Goal: Information Seeking & Learning: Learn about a topic

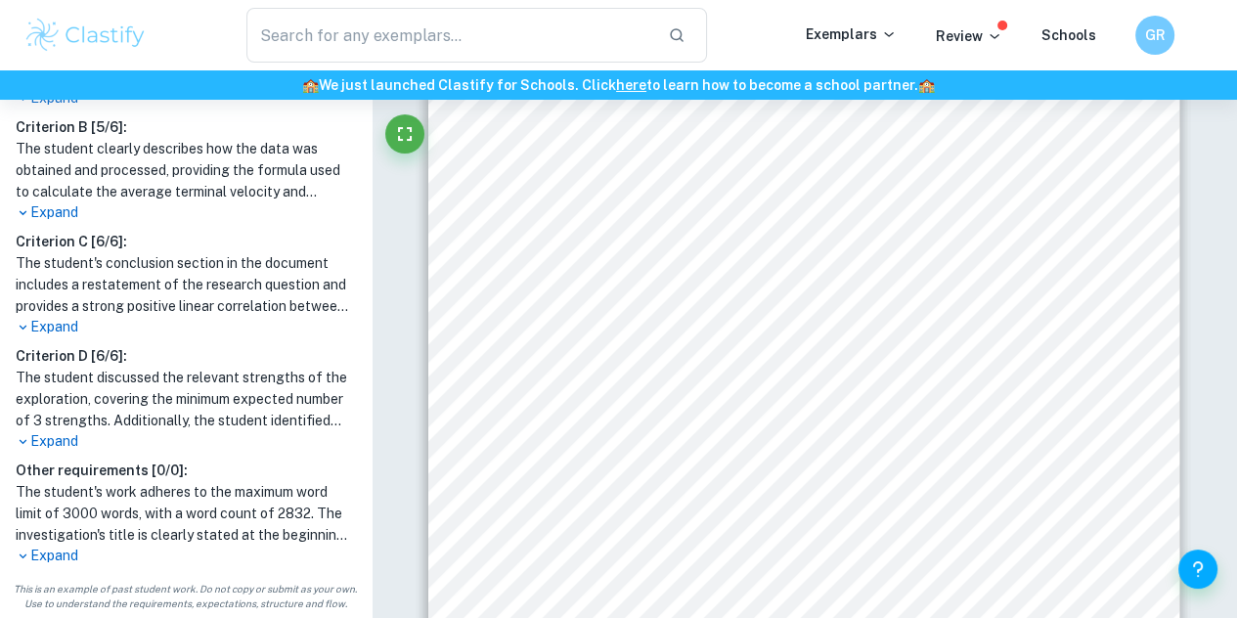
scroll to position [481, 0]
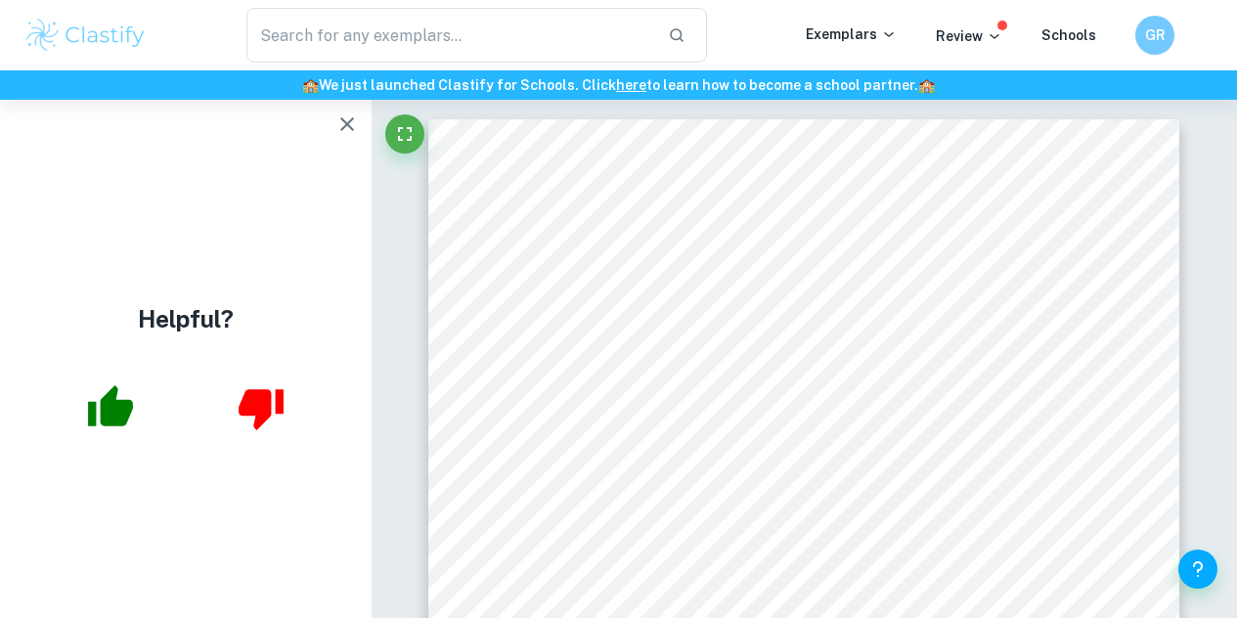
scroll to position [196, 0]
click at [345, 118] on icon "button" at bounding box center [346, 123] width 23 height 23
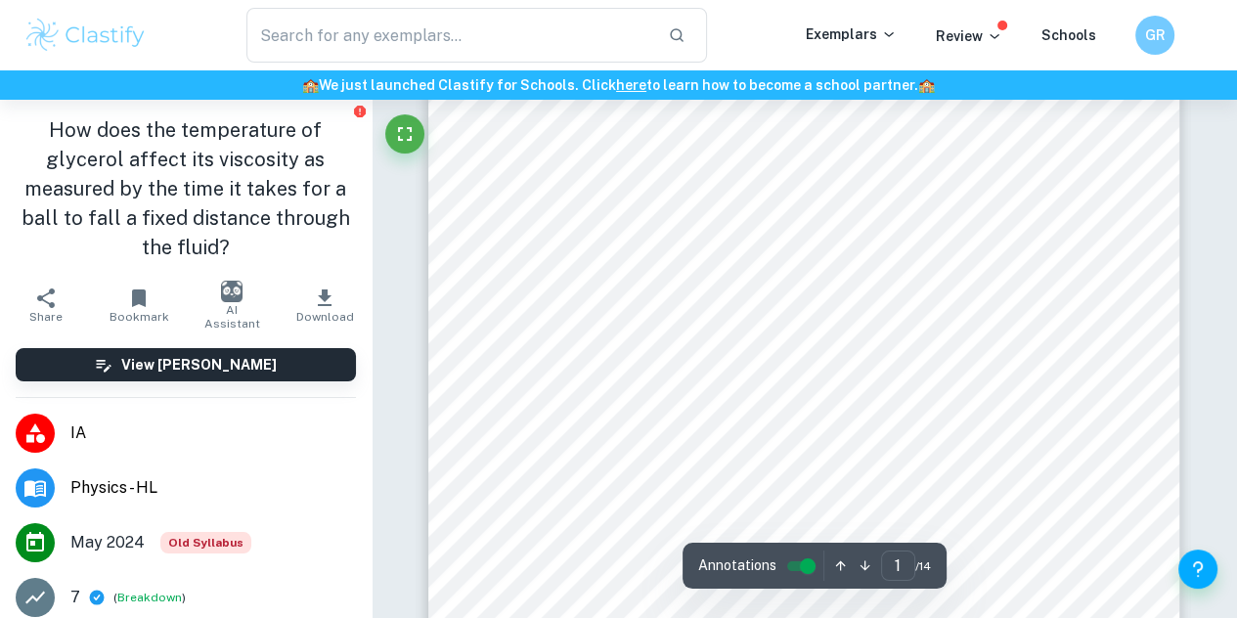
scroll to position [130, 0]
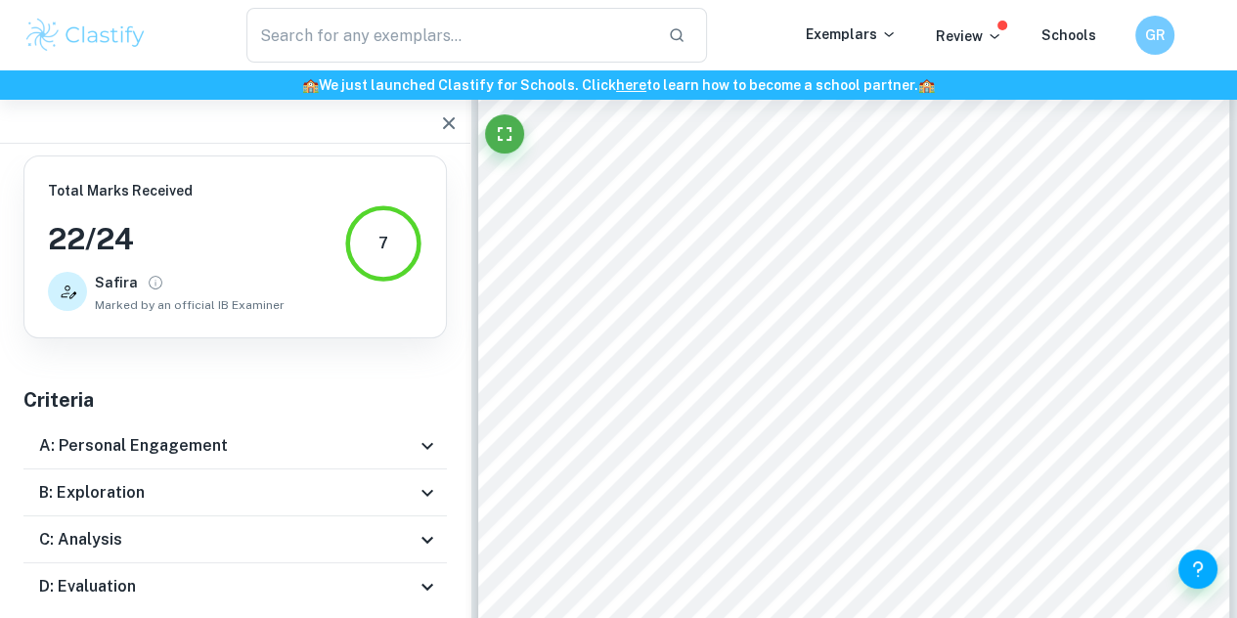
click at [446, 125] on icon "button" at bounding box center [449, 123] width 12 height 12
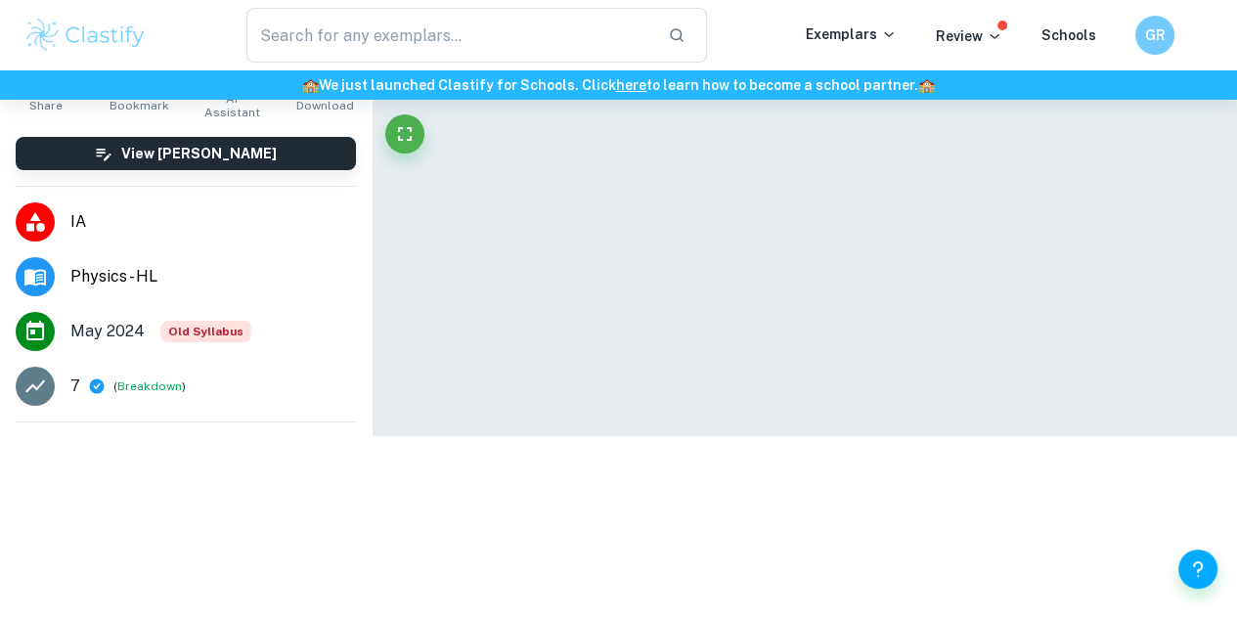
scroll to position [242, 0]
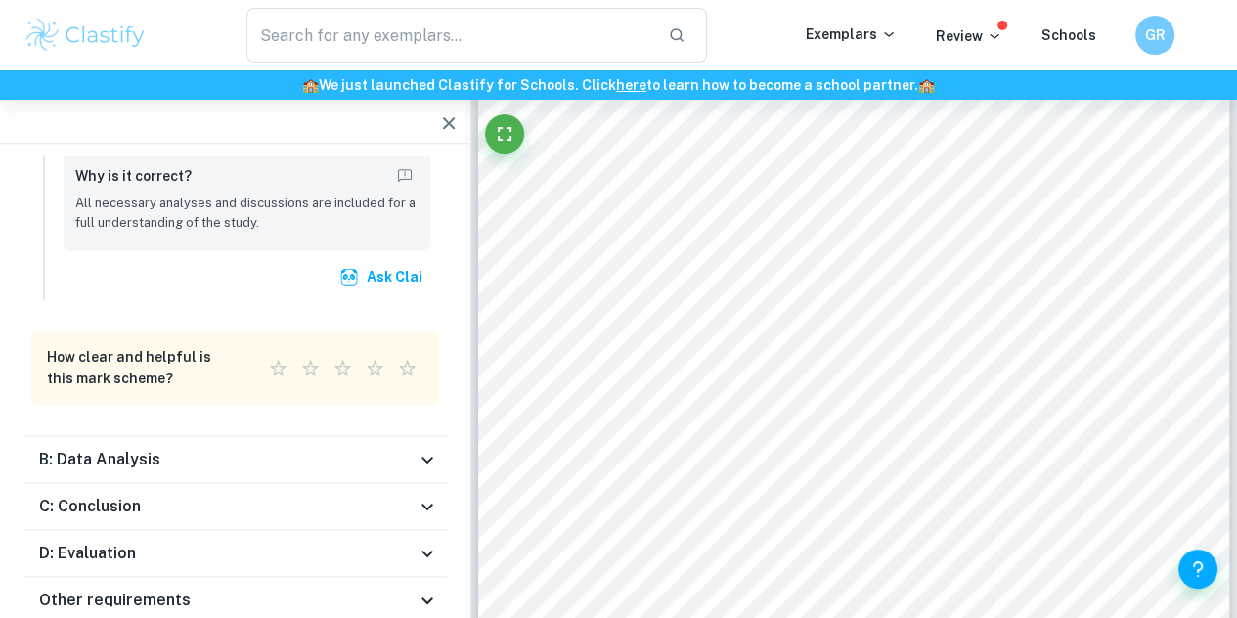
scroll to position [4659, 0]
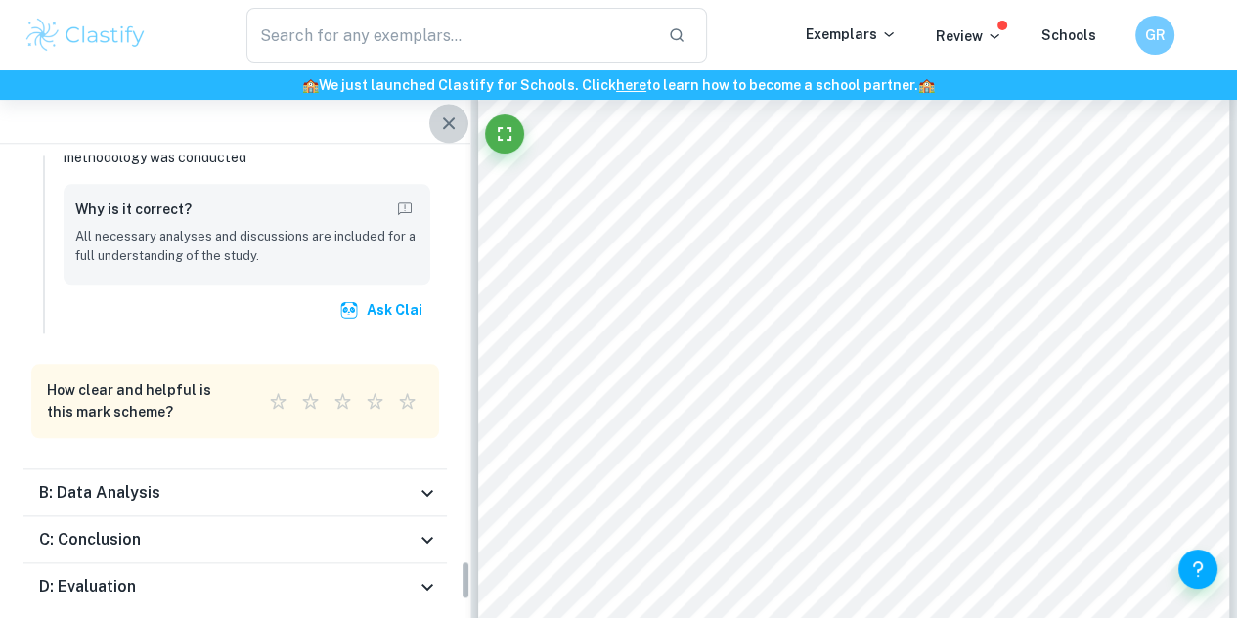
click at [450, 127] on icon "button" at bounding box center [448, 122] width 23 height 23
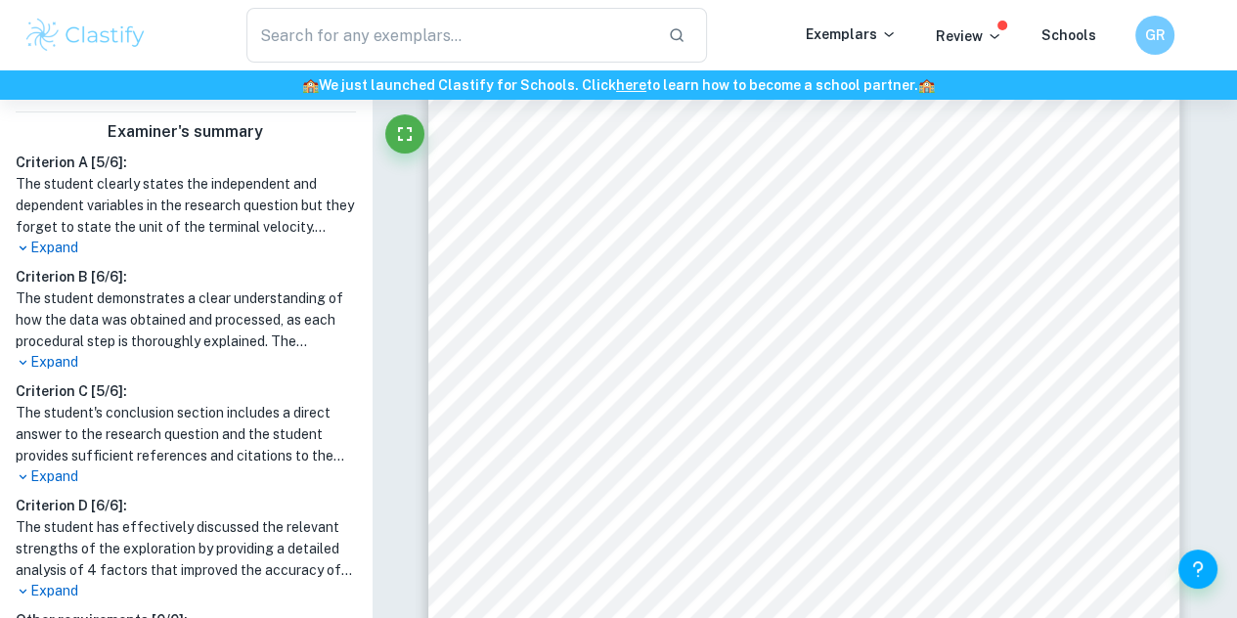
scroll to position [0, 0]
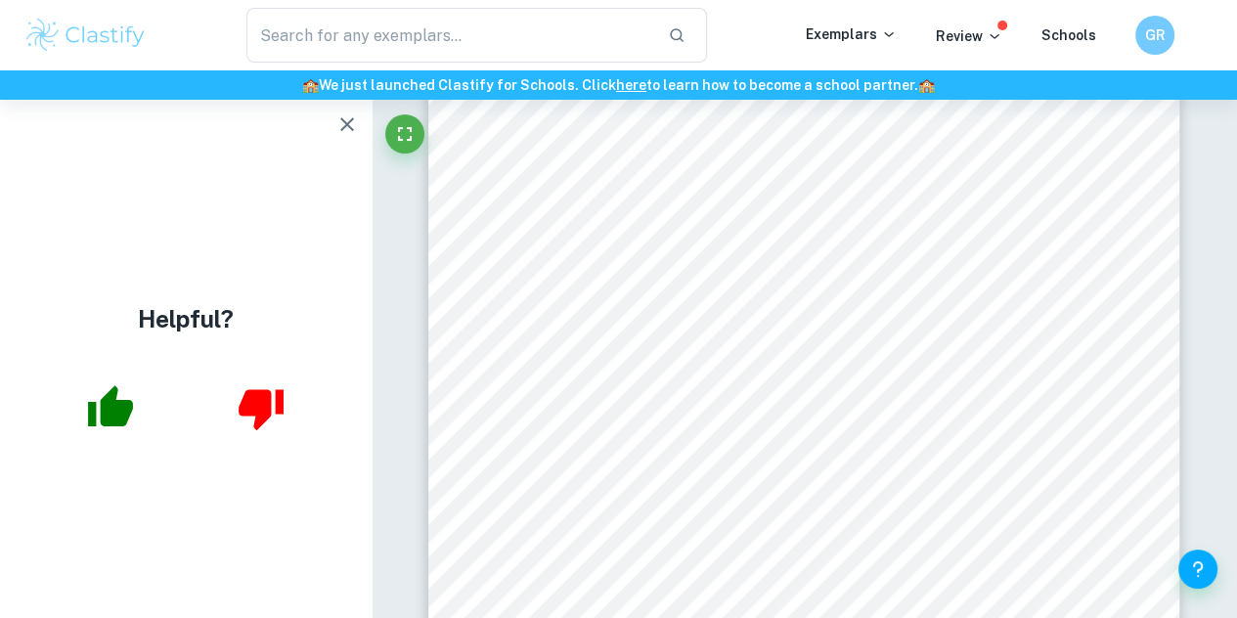
click at [348, 130] on icon "button" at bounding box center [346, 123] width 23 height 23
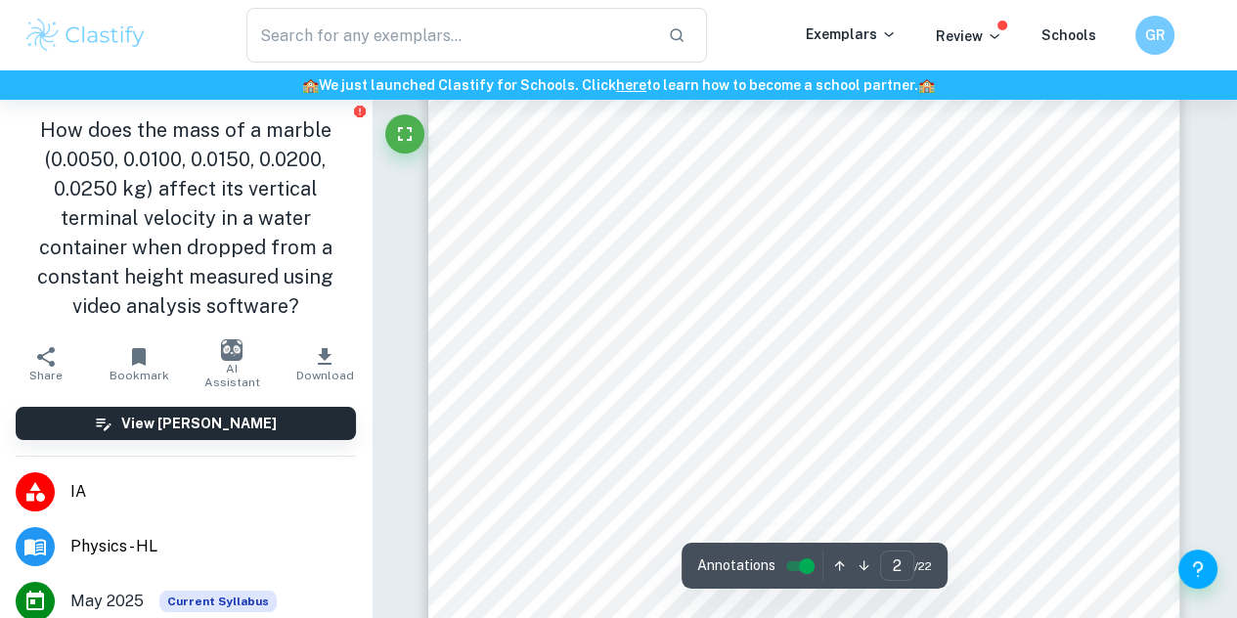
click at [536, 275] on span "allowing them to gain momentum, I want to focus solely on the impact of mass on…" at bounding box center [803, 278] width 569 height 14
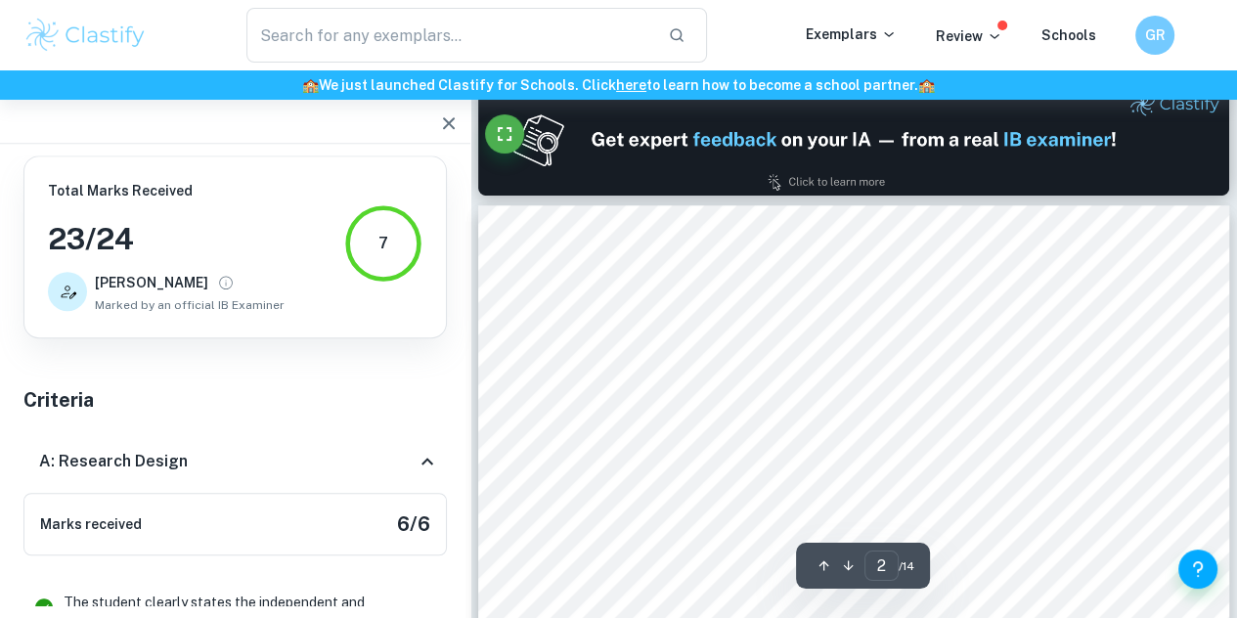
scroll to position [4782, 0]
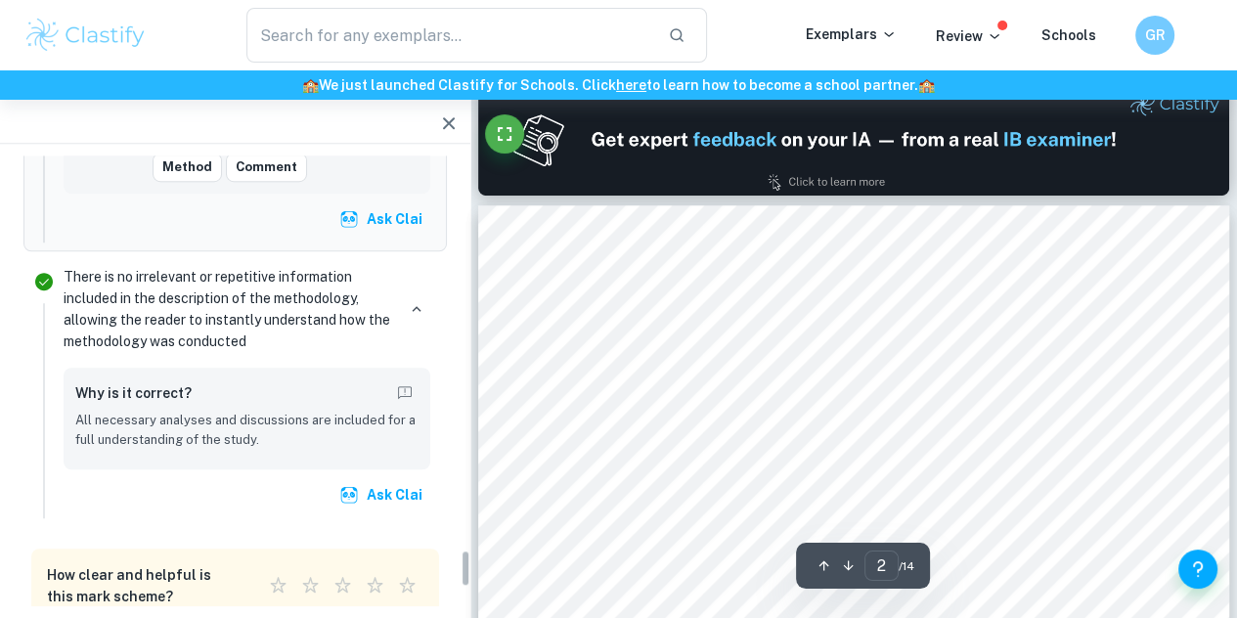
drag, startPoint x: 436, startPoint y: 114, endPoint x: 411, endPoint y: 201, distance: 90.6
click at [437, 114] on icon "button" at bounding box center [448, 122] width 23 height 23
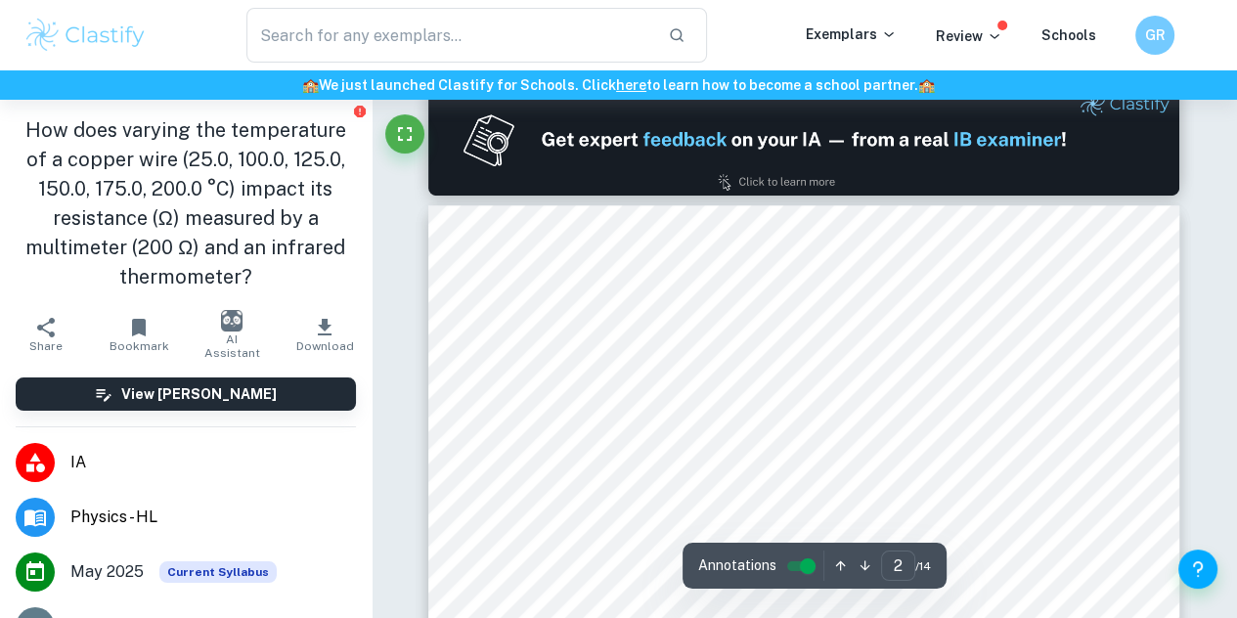
scroll to position [1043, 0]
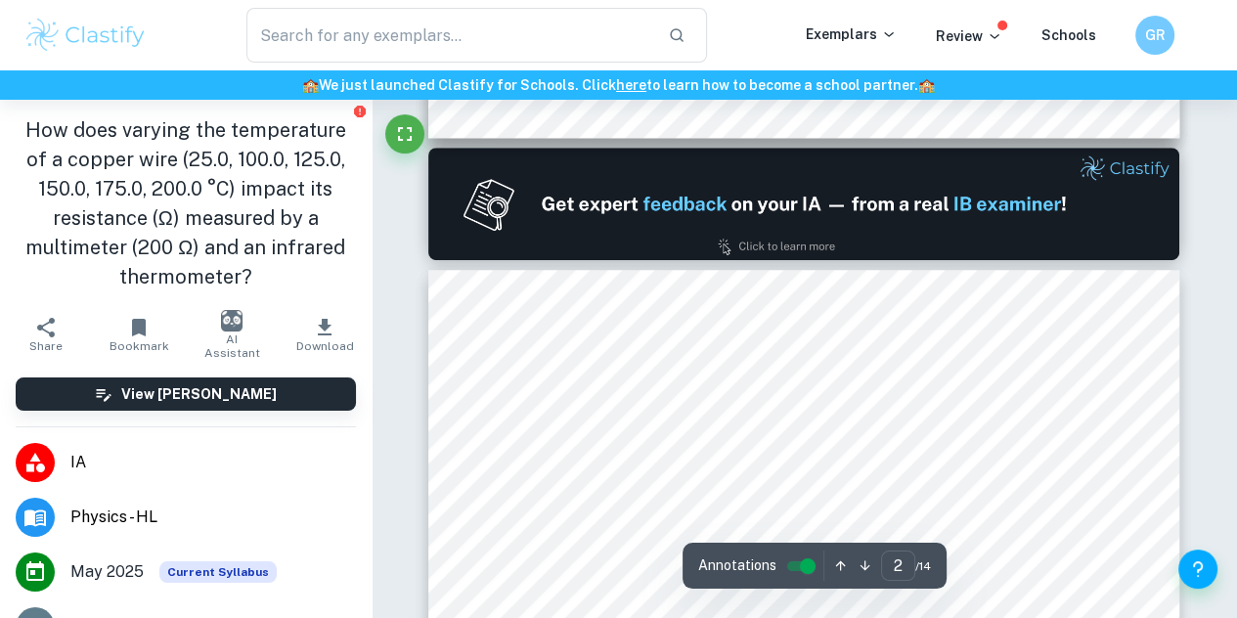
type input "1"
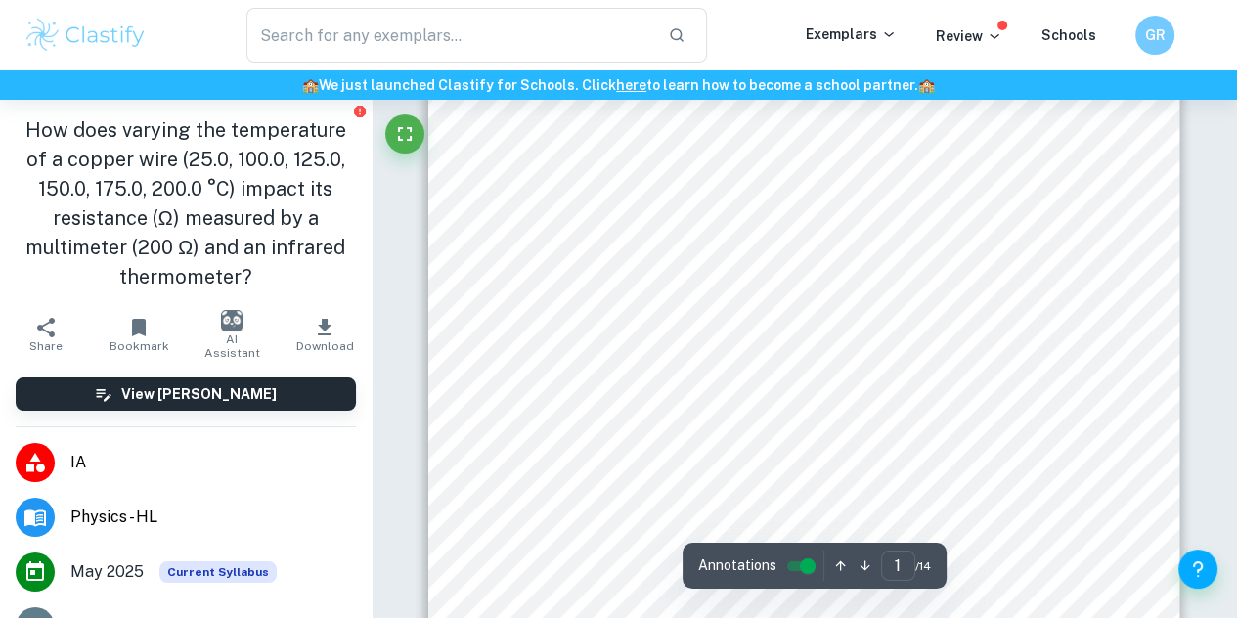
scroll to position [196, 0]
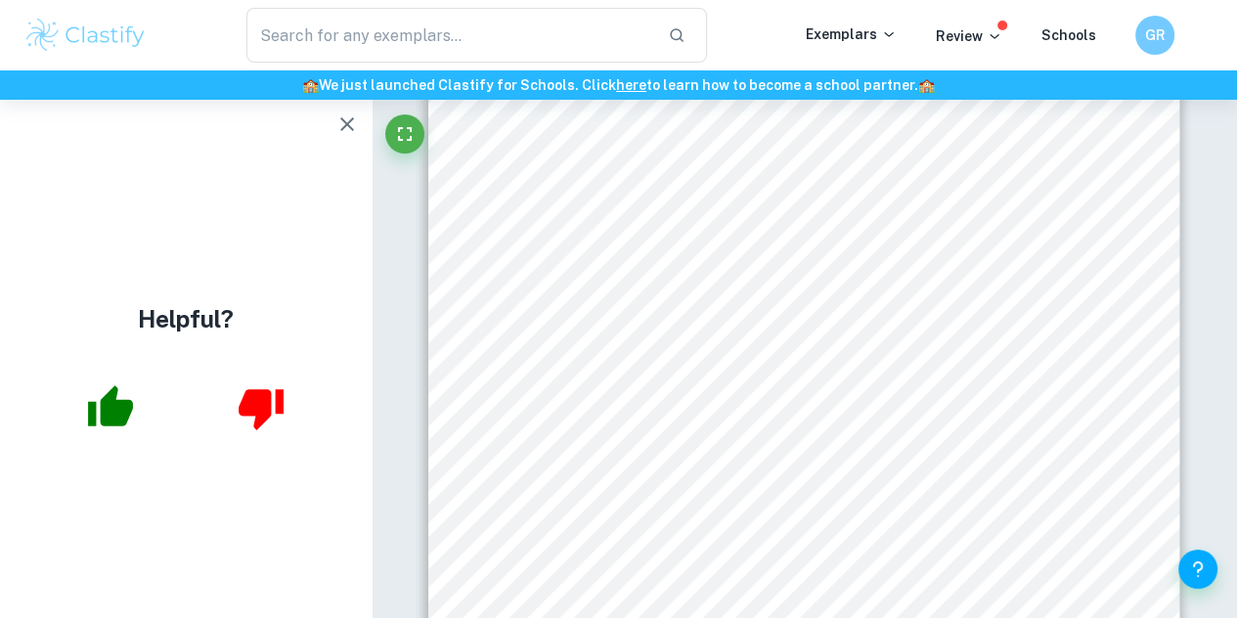
click at [359, 132] on button "button" at bounding box center [346, 124] width 39 height 39
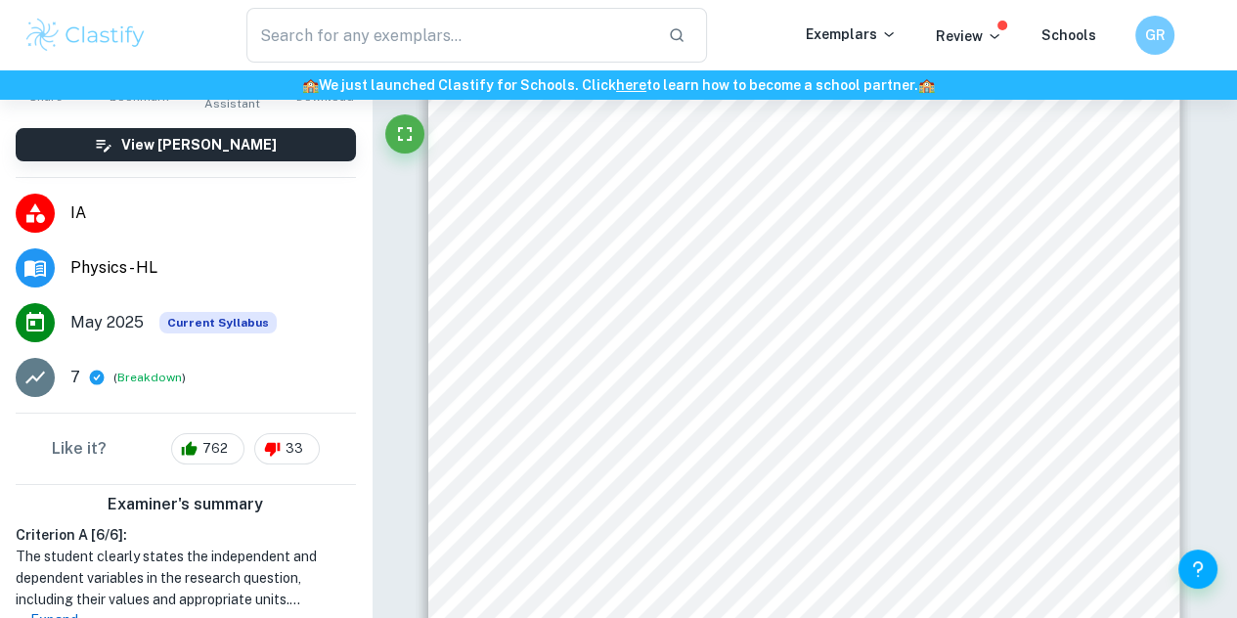
scroll to position [258, 0]
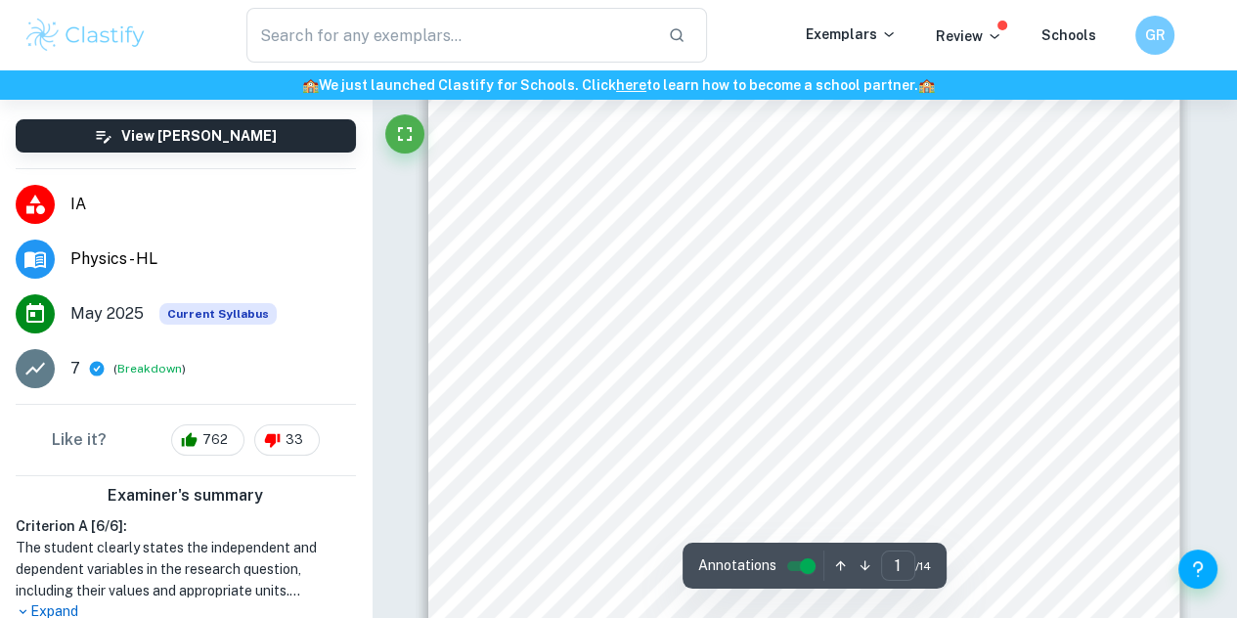
click at [500, 228] on div "1 The relationship between the temperature and the resistance of a copper wire …" at bounding box center [803, 455] width 751 height 1062
click at [749, 45] on div "​" at bounding box center [477, 35] width 658 height 55
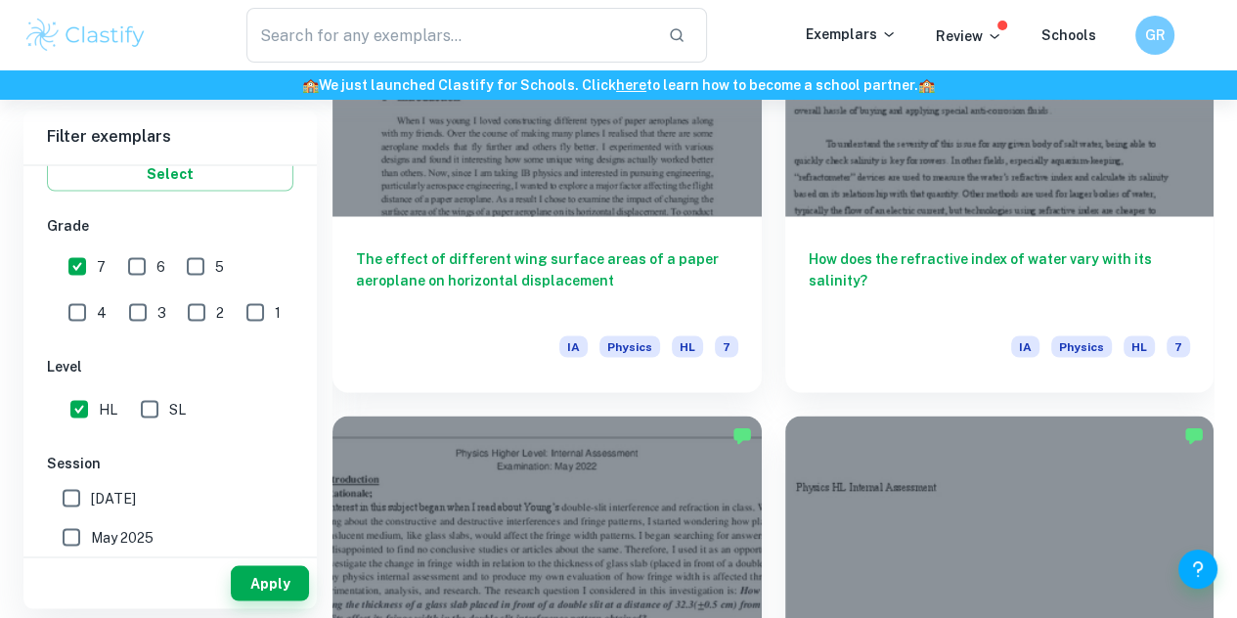
scroll to position [9067, 0]
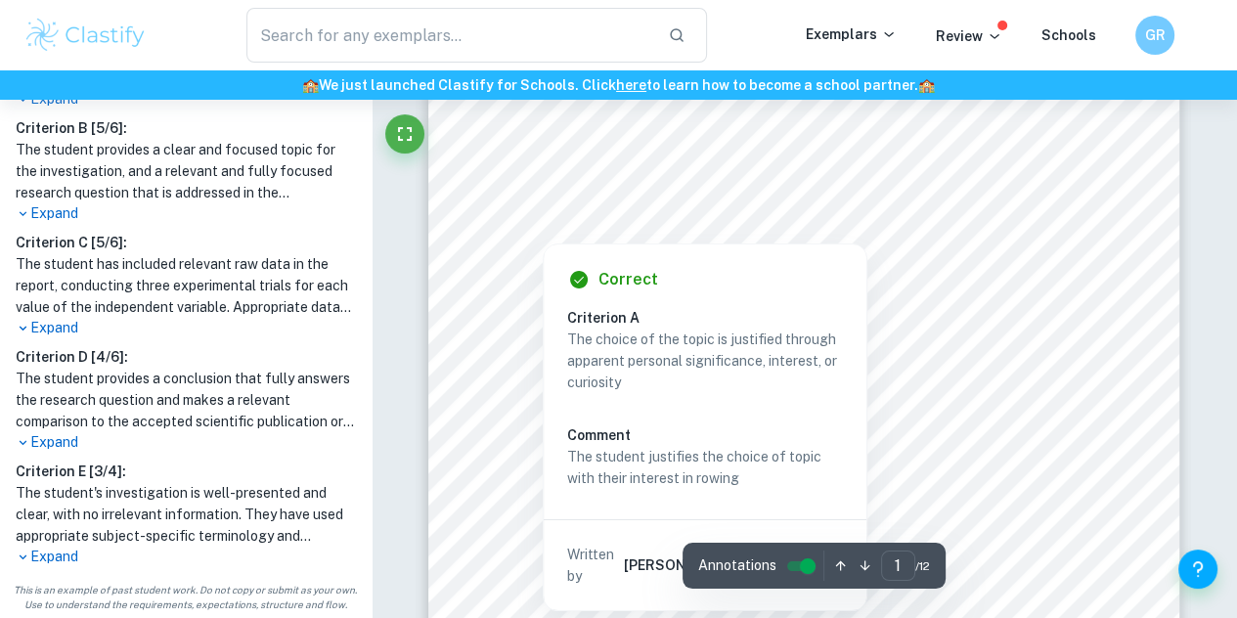
scroll to position [130, 0]
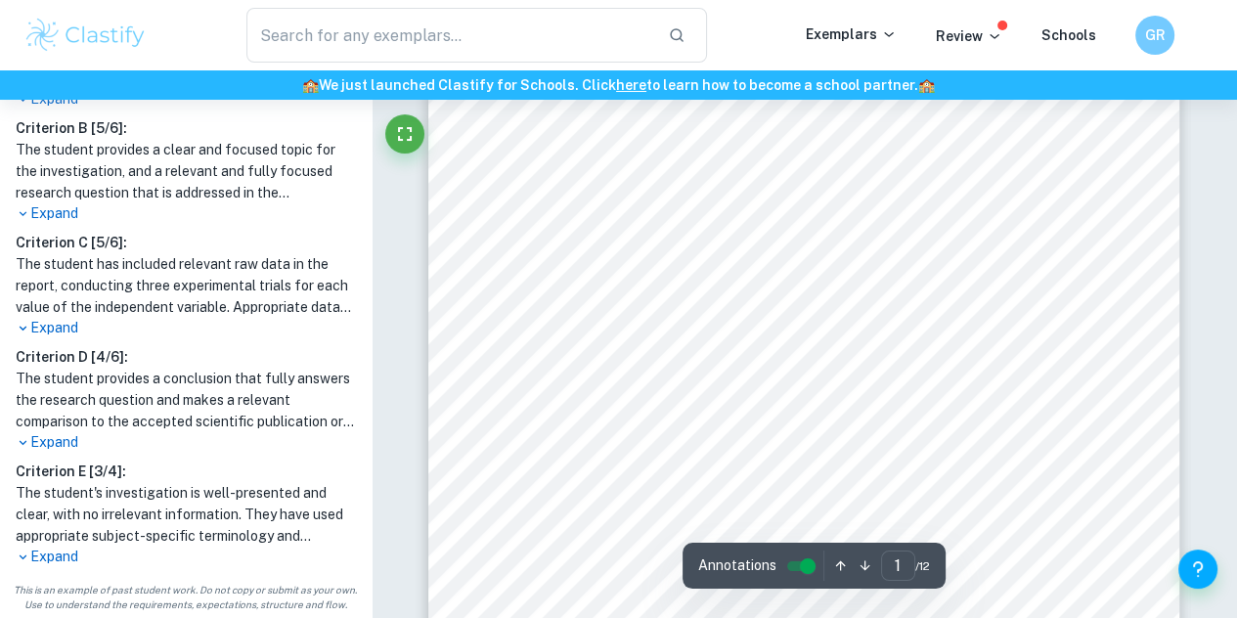
click at [489, 379] on div "IB Physics IA [DATE] Salinity & Refractive Index of Water 1. Introduction 1.1: …" at bounding box center [803, 475] width 751 height 972
click at [490, 382] on div "IB Physics IA Nov. 25th 2021 Salinity & Refractive Index of Water 1. Introducti…" at bounding box center [803, 475] width 751 height 972
drag, startPoint x: 490, startPoint y: 382, endPoint x: 602, endPoint y: 436, distance: 124.6
click at [601, 438] on div "IB Physics IA Nov. 25th 2021 Salinity & Refractive Index of Water 1. Introducti…" at bounding box center [803, 475] width 751 height 972
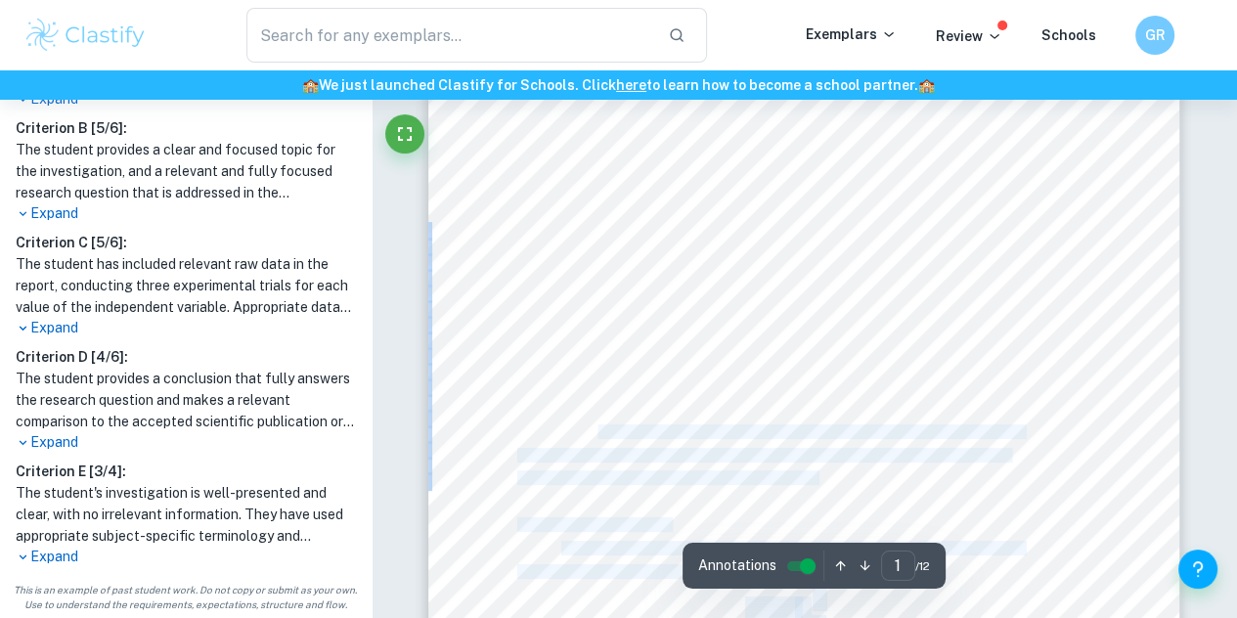
click at [602, 436] on span "typically the flow of an electric current, but technologies using refractive in…" at bounding box center [769, 432] width 505 height 14
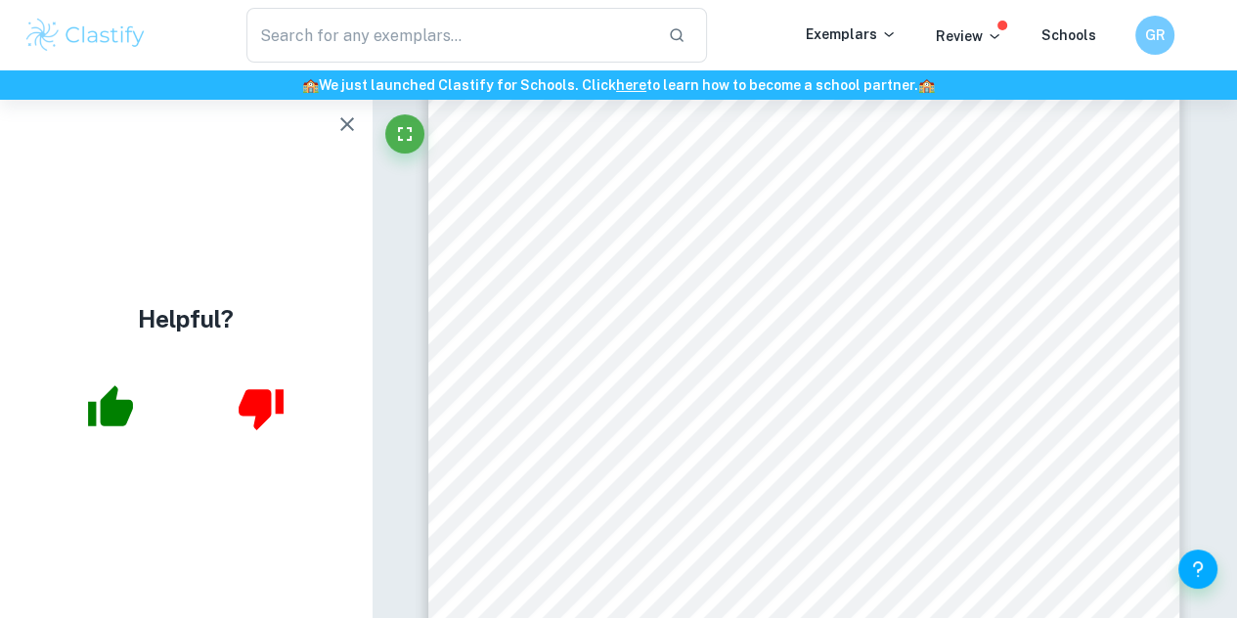
scroll to position [0, 0]
click at [344, 115] on icon "button" at bounding box center [346, 123] width 23 height 23
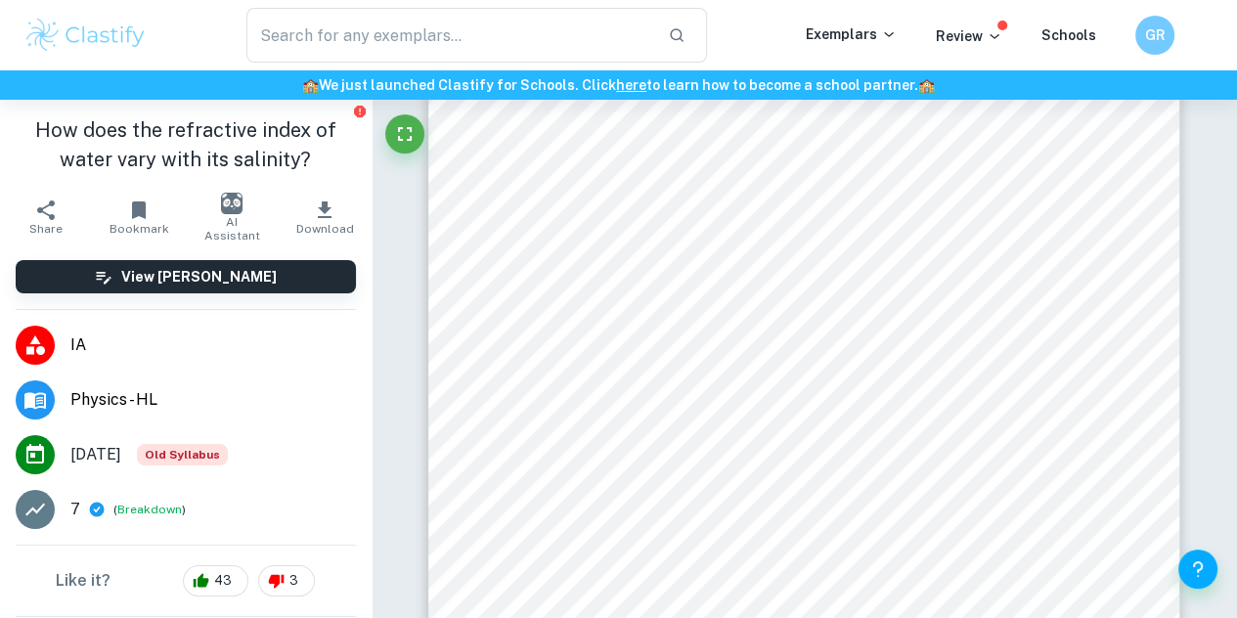
scroll to position [162, 0]
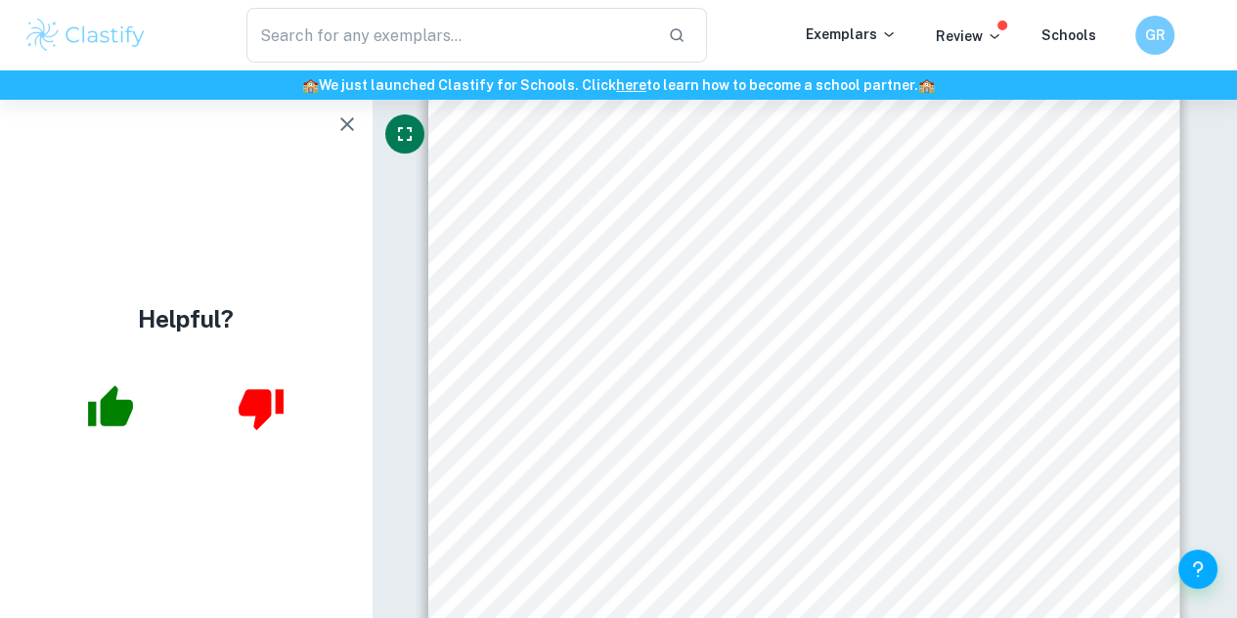
click at [346, 116] on icon "button" at bounding box center [346, 123] width 23 height 23
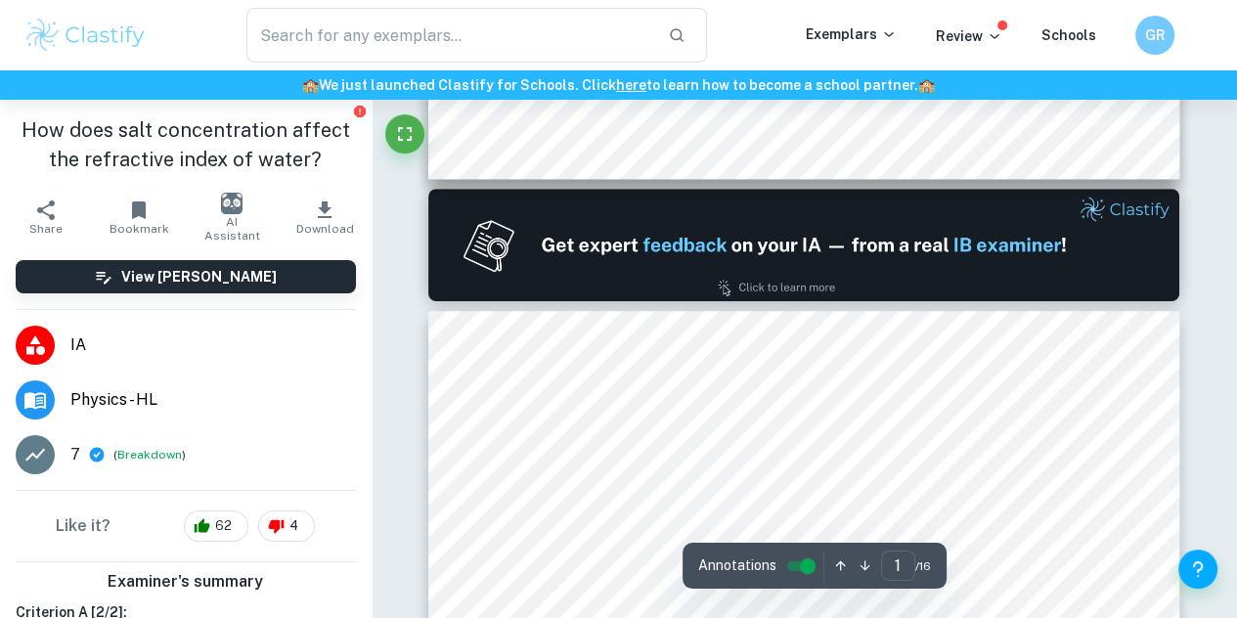
type input "2"
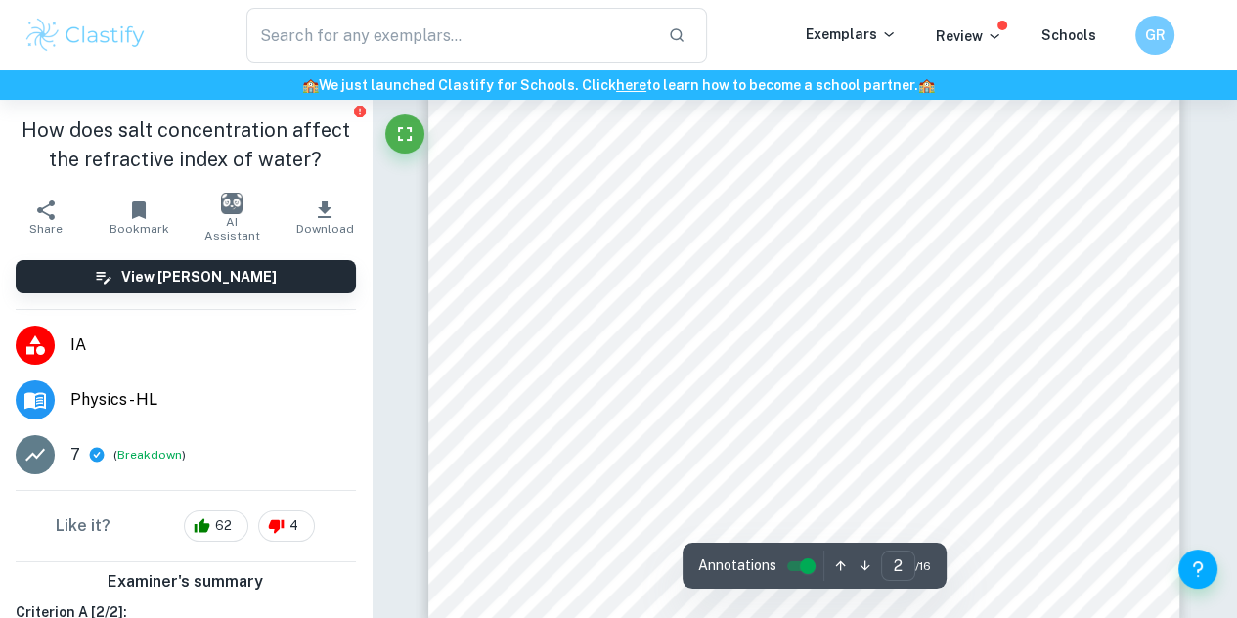
scroll to position [1576, 0]
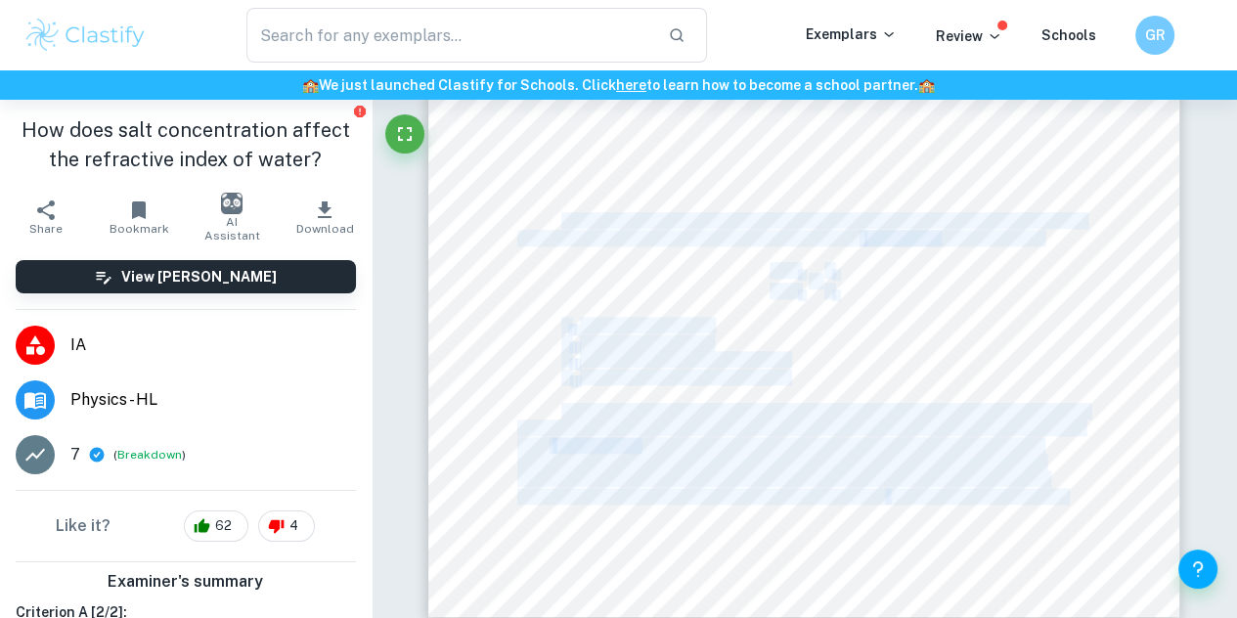
drag, startPoint x: 489, startPoint y: 409, endPoint x: 327, endPoint y: 415, distance: 161.4
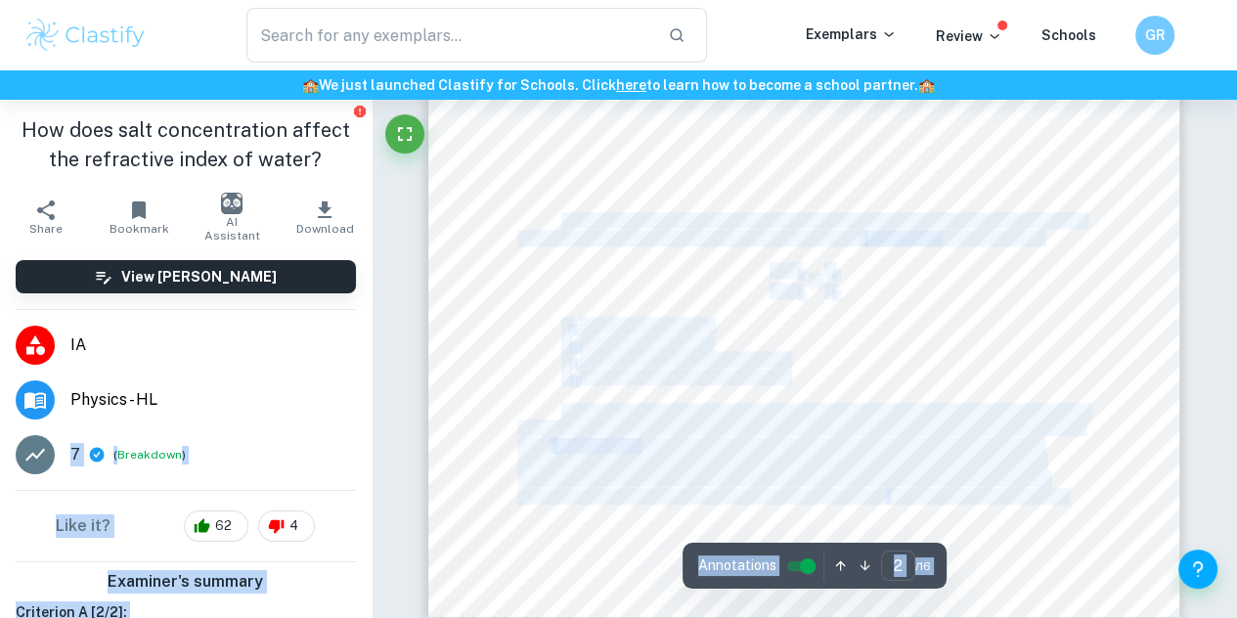
click at [506, 378] on div at bounding box center [803, 132] width 751 height 972
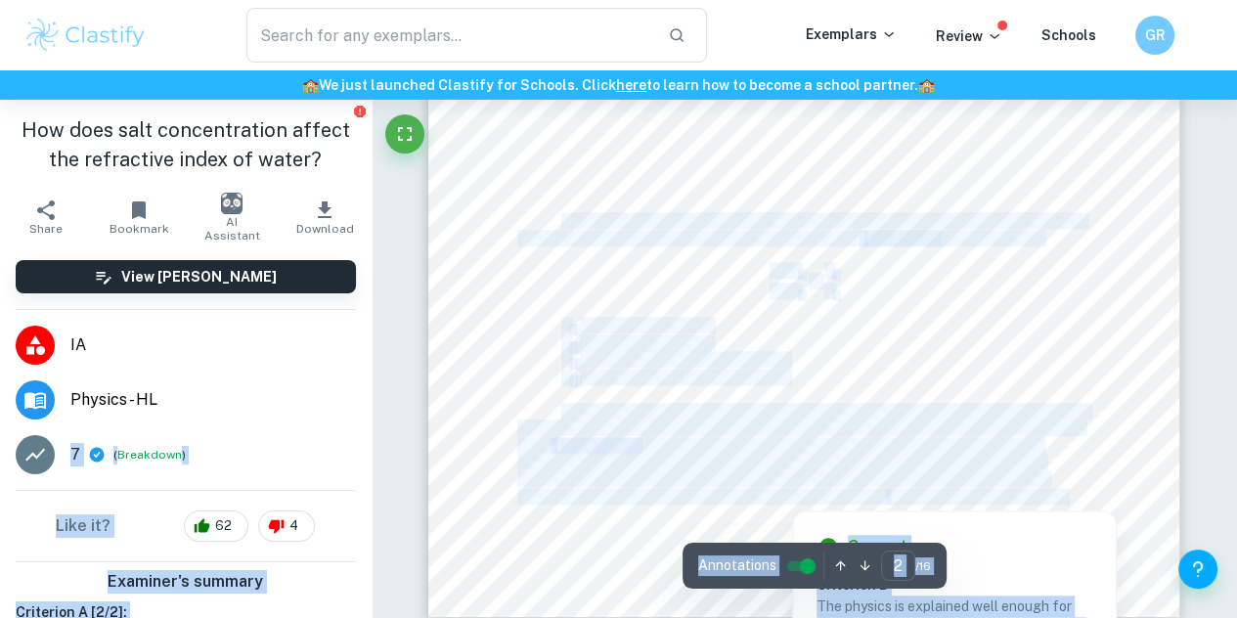
click at [573, 419] on div at bounding box center [824, 403] width 527 height 34
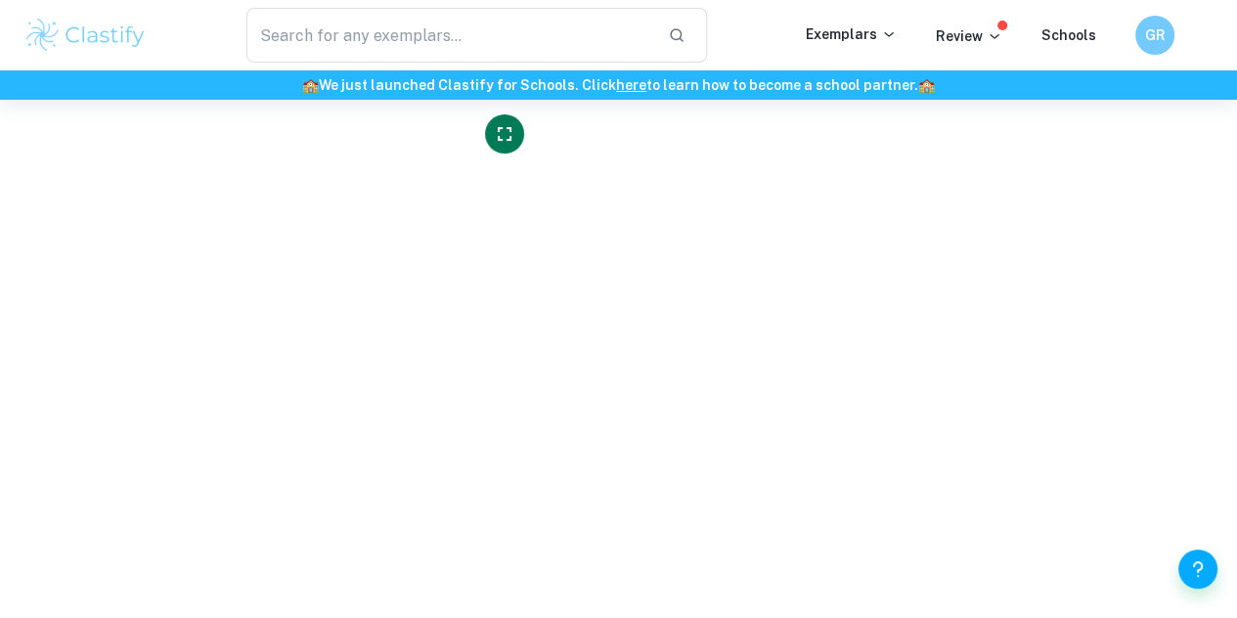
scroll to position [1262, 0]
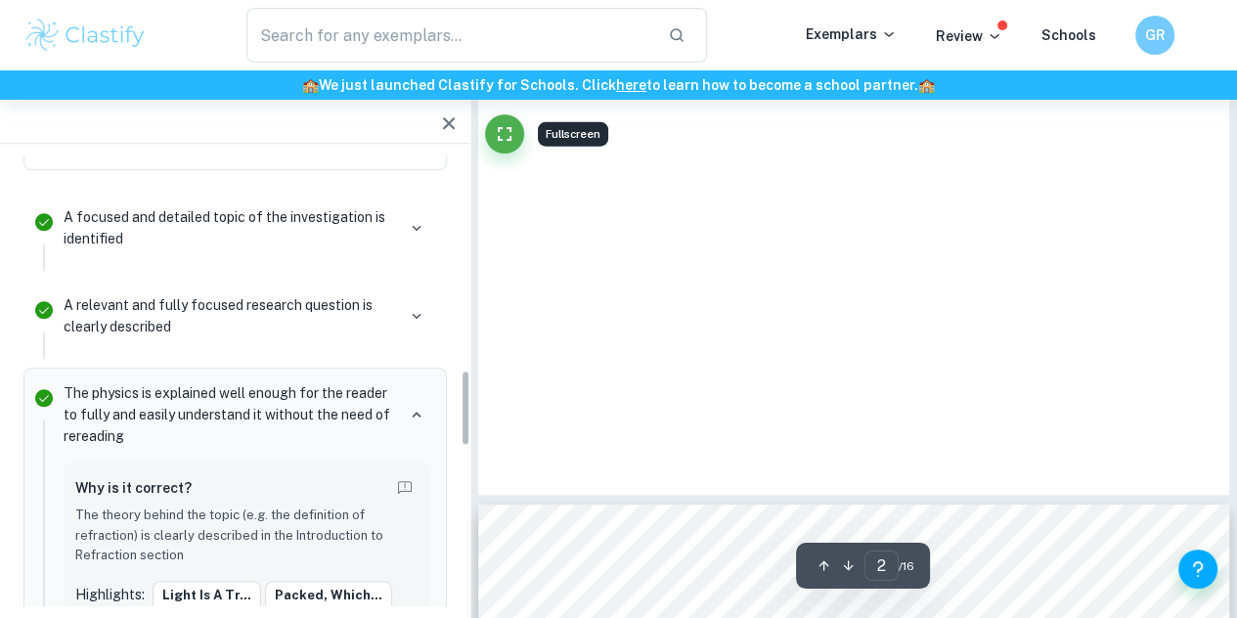
click at [450, 118] on icon "button" at bounding box center [448, 122] width 23 height 23
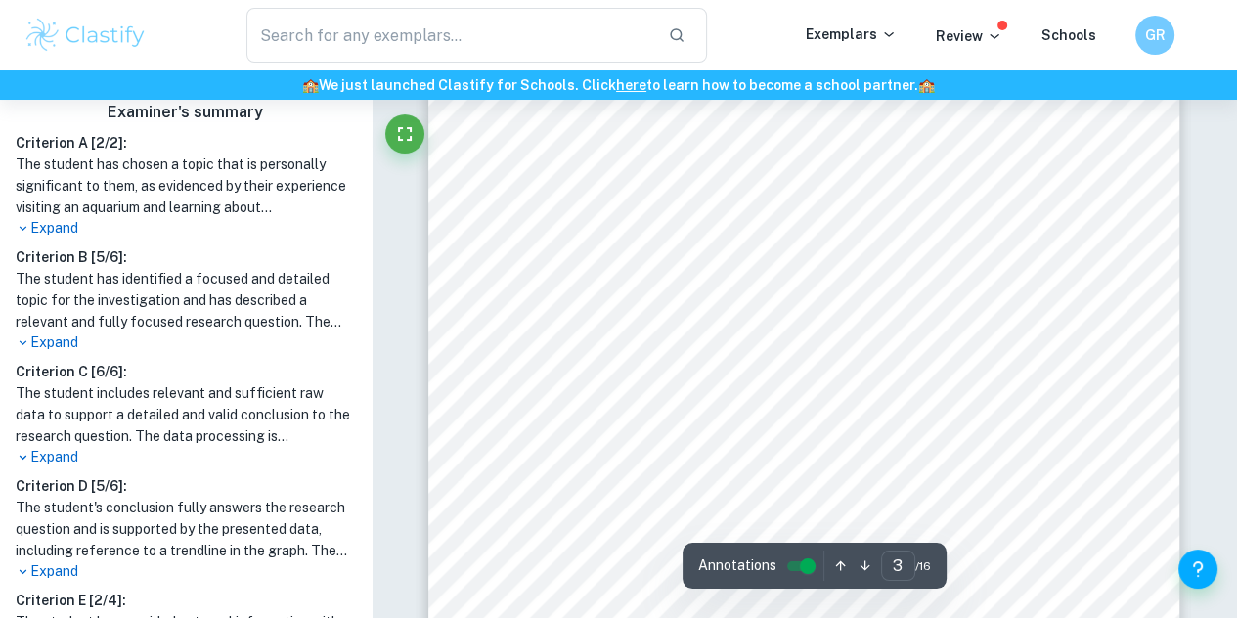
scroll to position [0, 0]
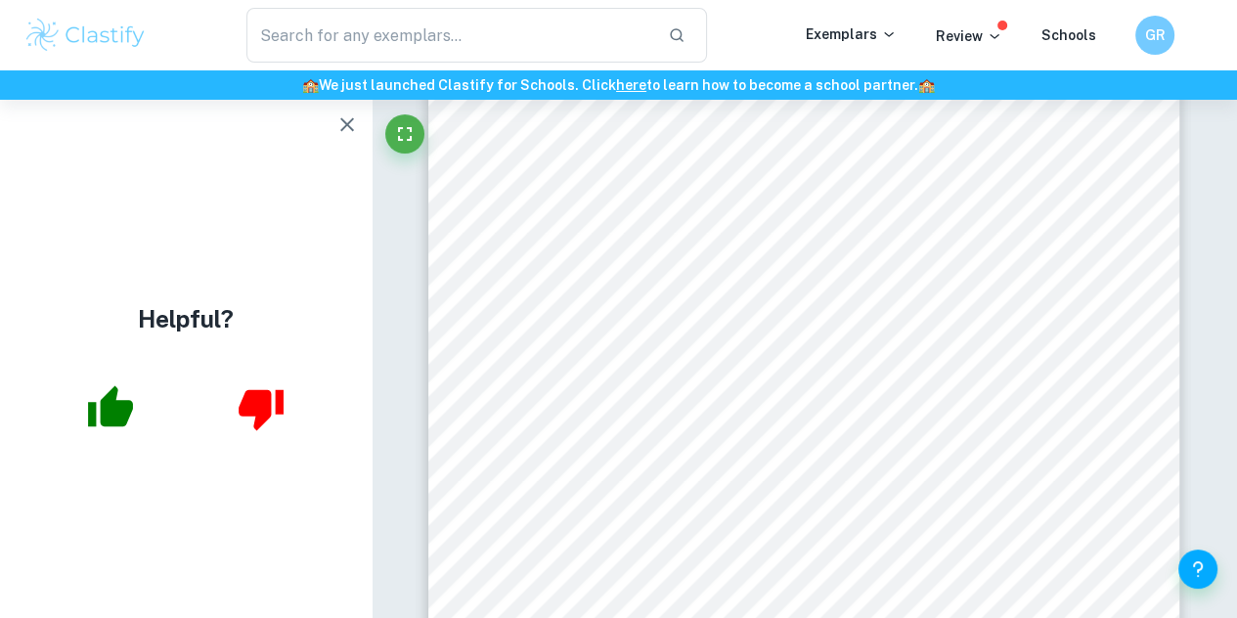
click at [344, 114] on icon "button" at bounding box center [346, 123] width 23 height 23
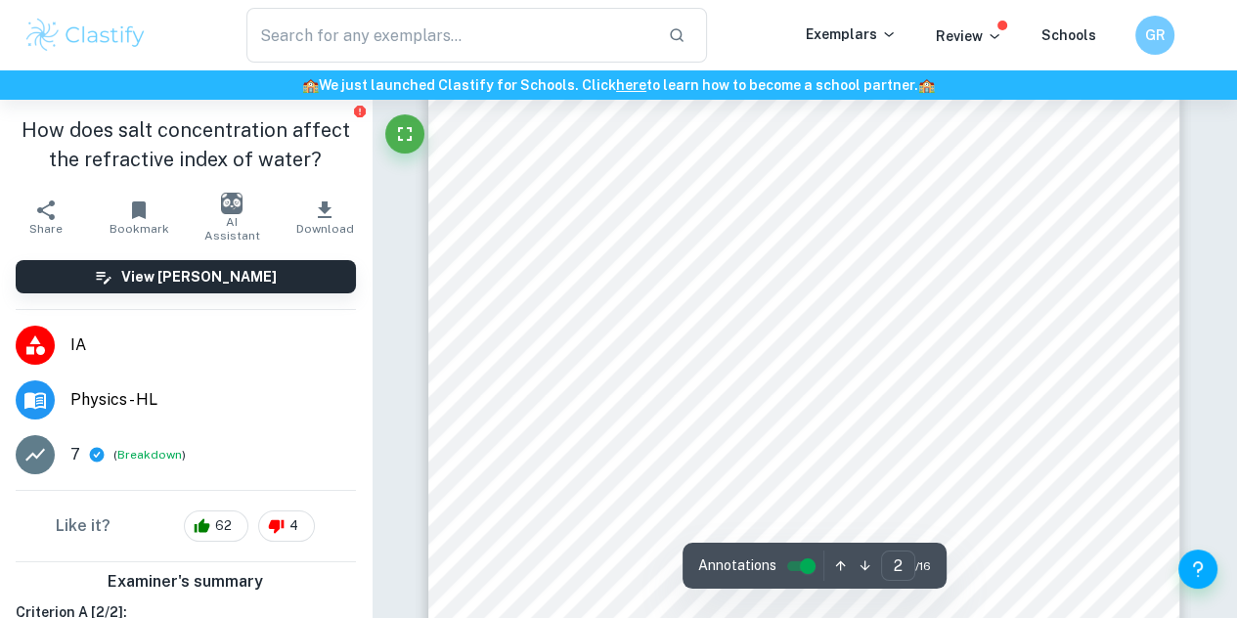
scroll to position [1314, 0]
click at [504, 228] on div "Lance Tan Design Introduction to Refraction Light is a transverse electromagnet…" at bounding box center [803, 394] width 751 height 972
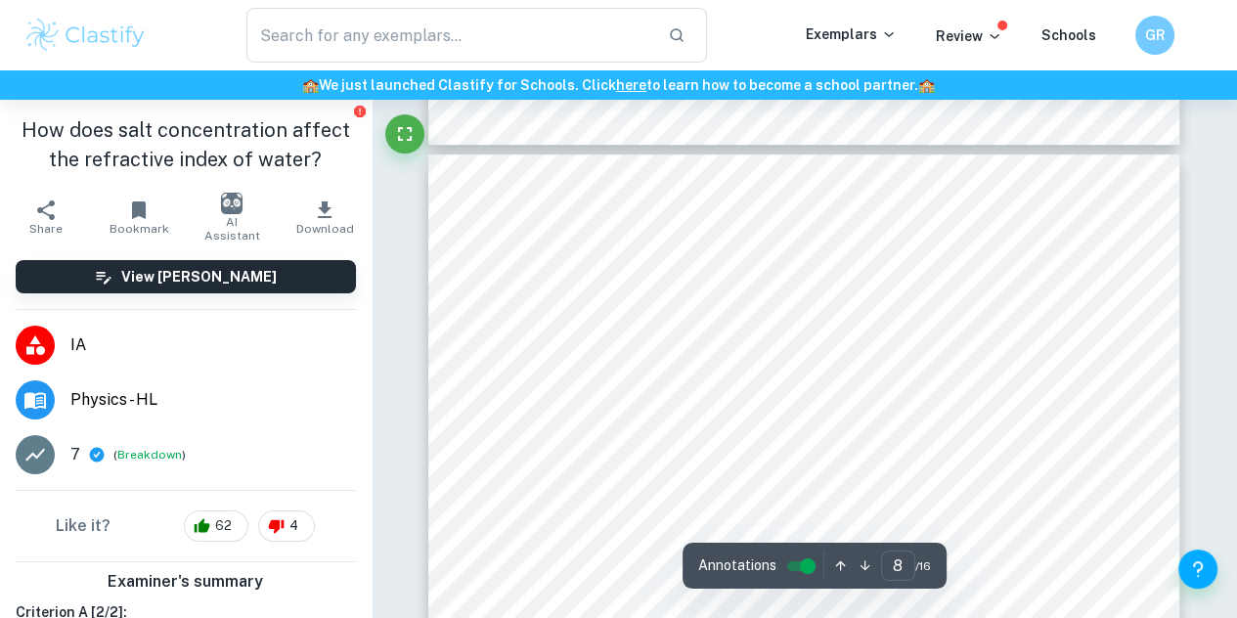
scroll to position [7016, 0]
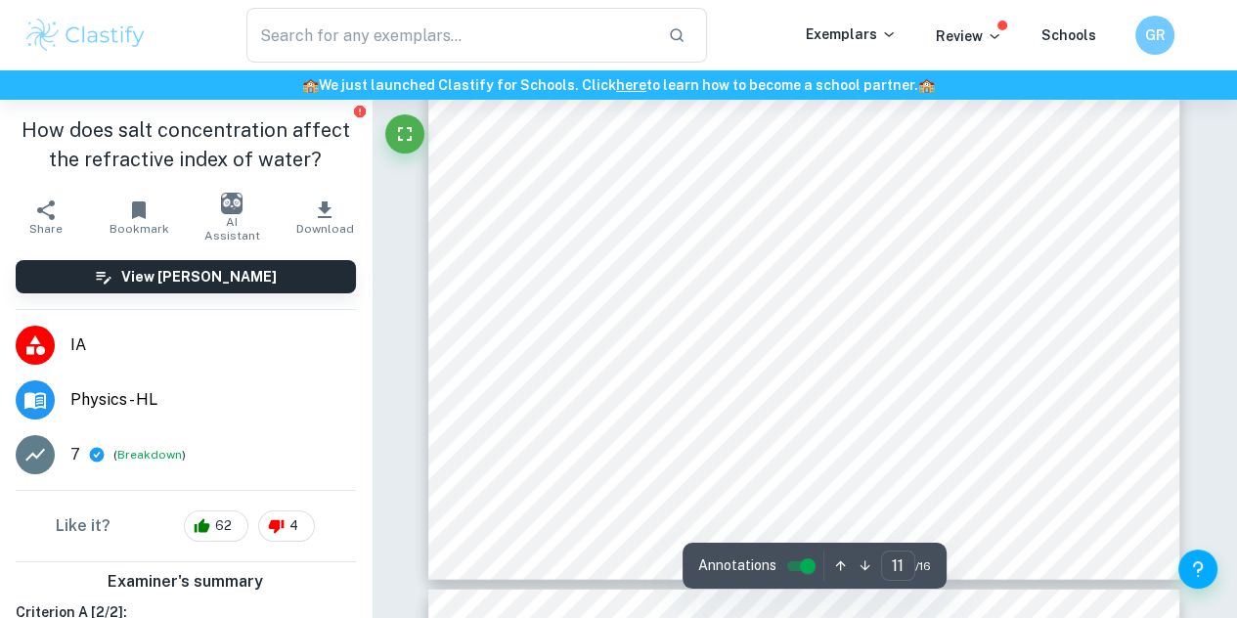
type input "12"
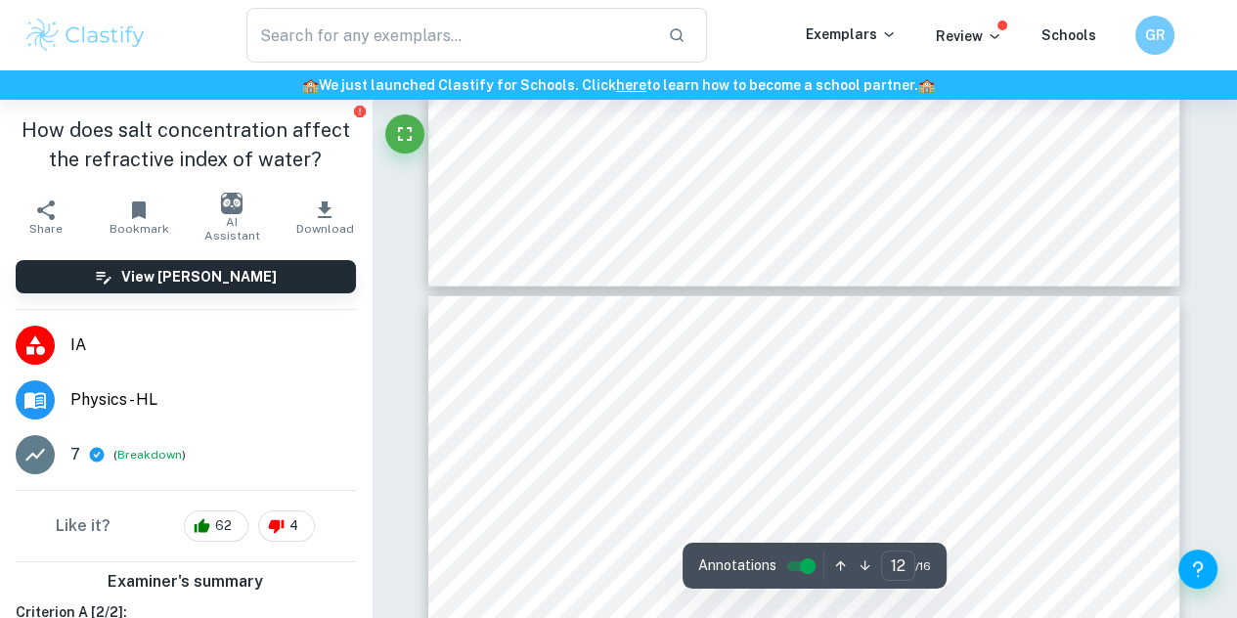
scroll to position [11090, 0]
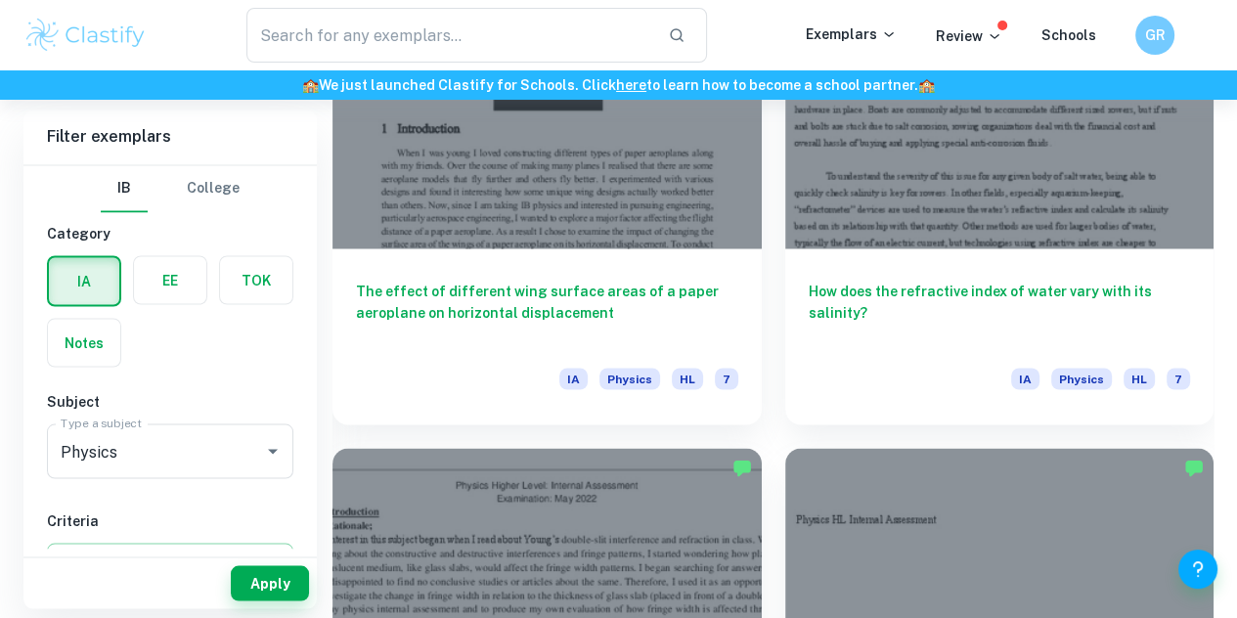
scroll to position [387, 0]
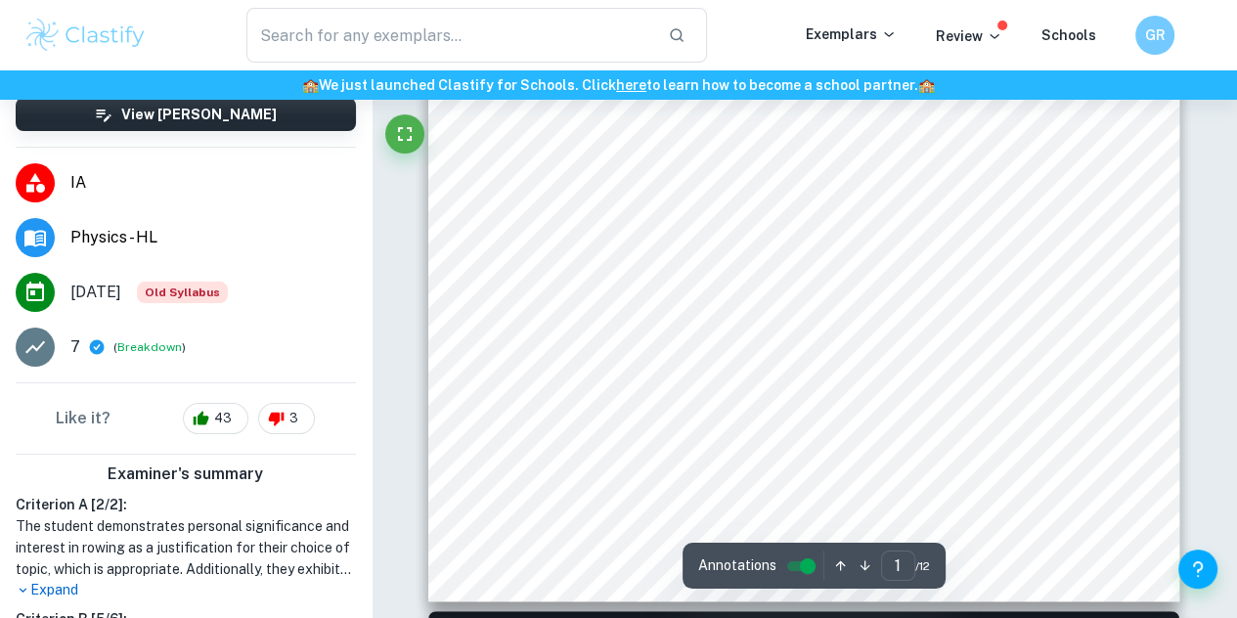
scroll to position [456, 0]
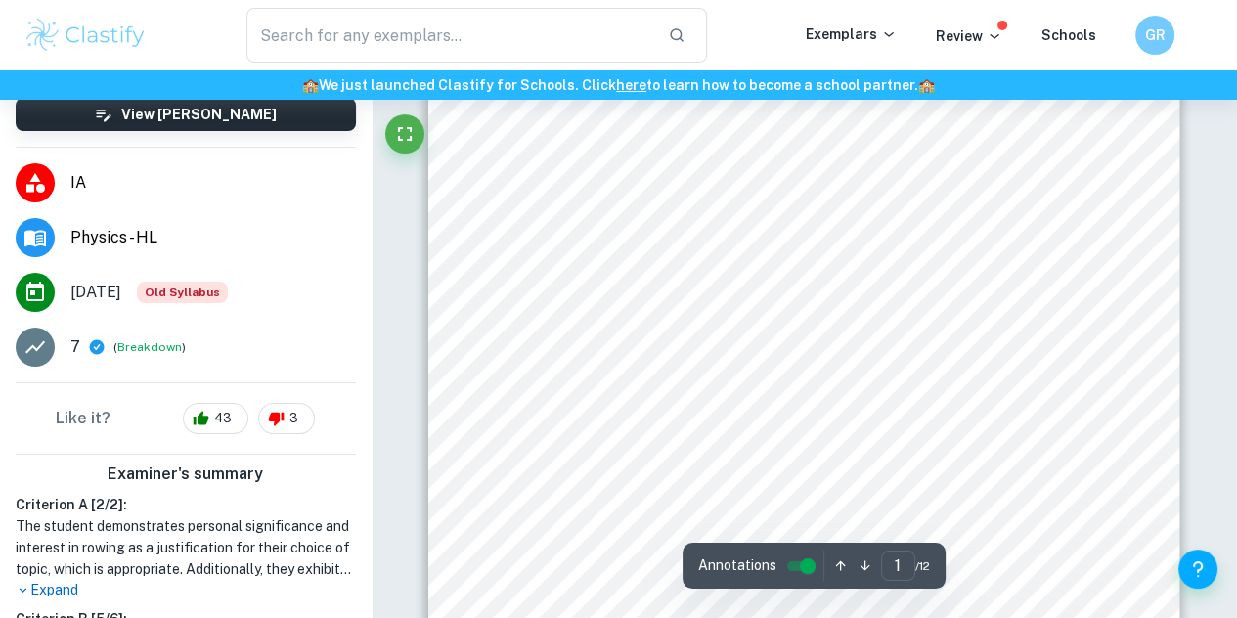
click at [485, 267] on div "IB Physics IA Nov. 25th 2021 Salinity & Refractive Index of Water 1. Introducti…" at bounding box center [803, 150] width 751 height 972
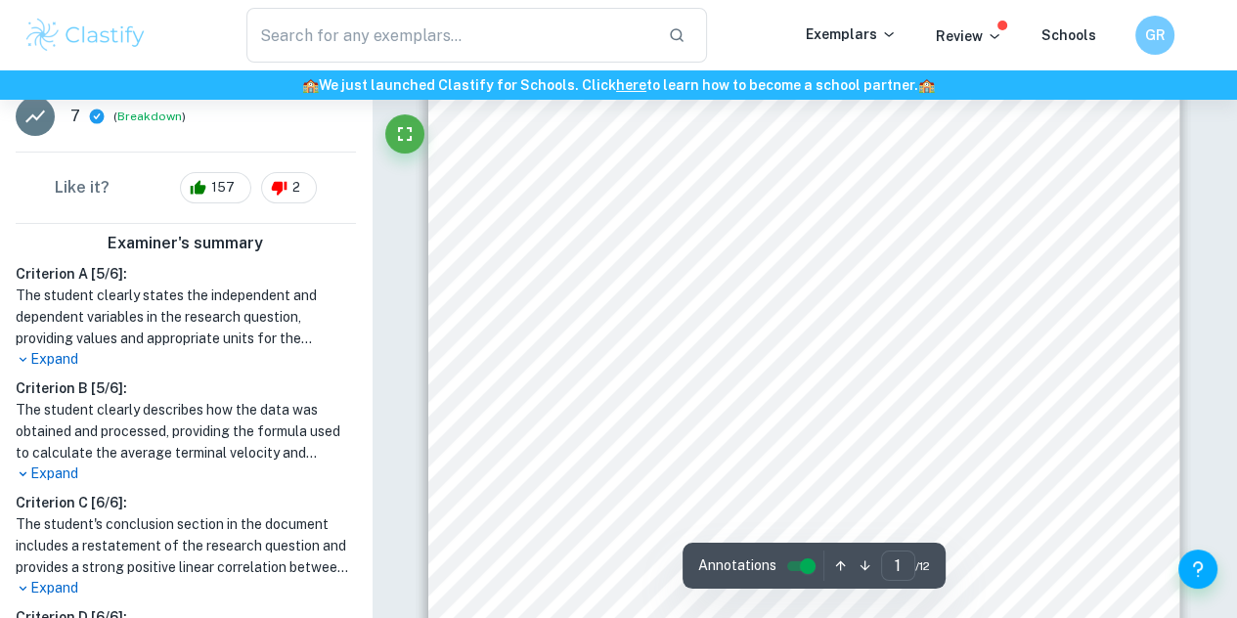
scroll to position [213, 0]
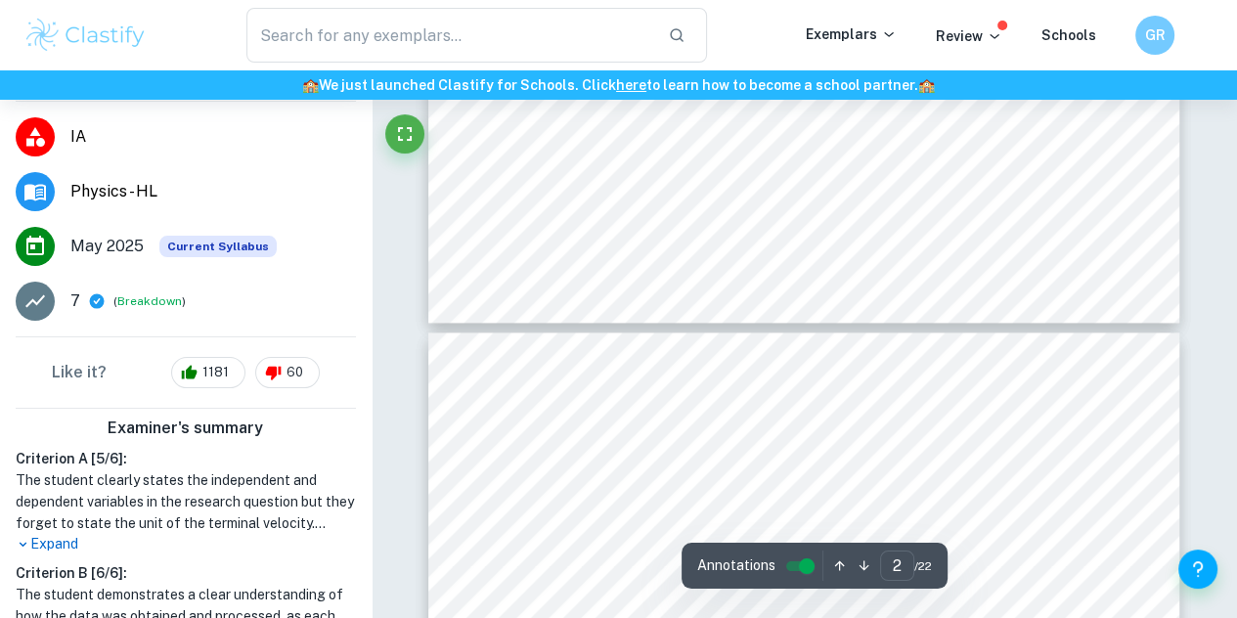
scroll to position [2215, 0]
